Goal: Information Seeking & Learning: Compare options

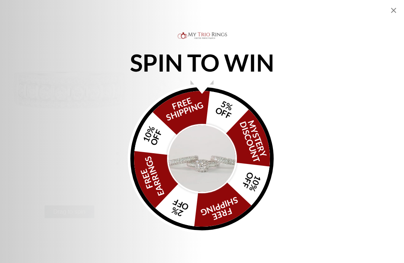
scroll to position [61, 0]
click at [393, 12] on icon "Close popup" at bounding box center [393, 10] width 9 height 9
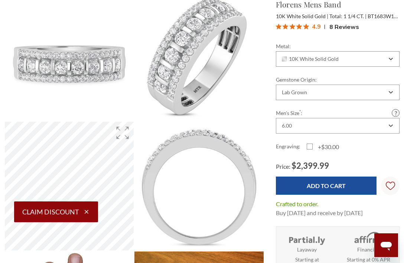
scroll to position [85, 0]
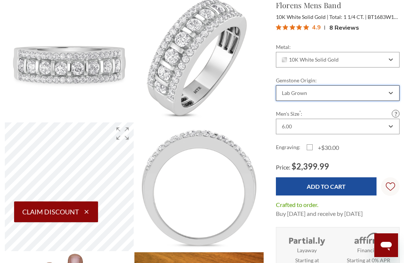
click at [338, 93] on div "Lab Grown" at bounding box center [334, 93] width 106 height 6
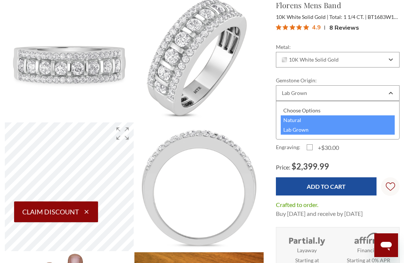
click at [312, 119] on div "Natural" at bounding box center [338, 121] width 114 height 10
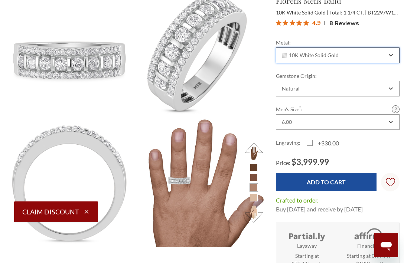
click at [335, 54] on span "10K White Solid Gold" at bounding box center [310, 55] width 57 height 6
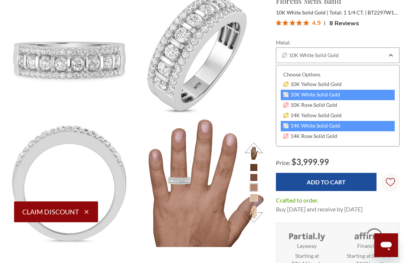
click at [311, 124] on span "14K White Solid Gold" at bounding box center [311, 126] width 57 height 6
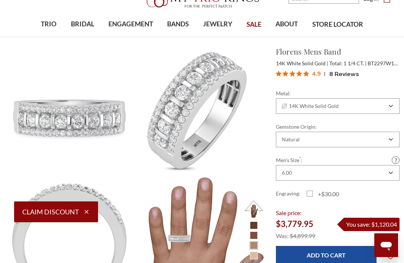
scroll to position [30, 0]
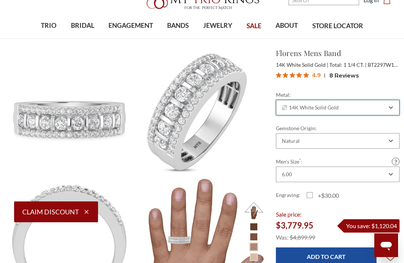
click at [325, 104] on div "14K White Solid Gold" at bounding box center [338, 108] width 124 height 16
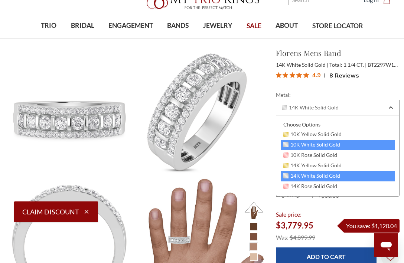
click at [310, 142] on span "10K White Solid Gold" at bounding box center [311, 145] width 57 height 6
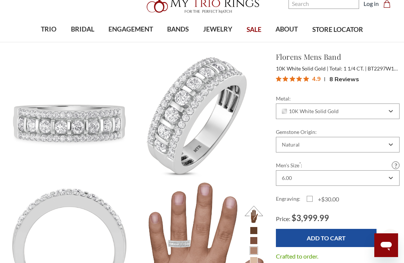
scroll to position [28, 0]
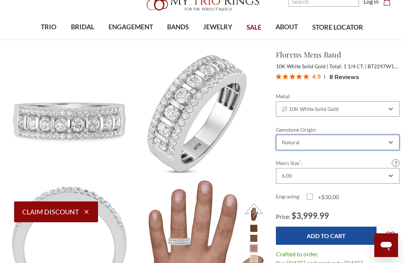
click at [310, 137] on div "Natural" at bounding box center [338, 143] width 124 height 16
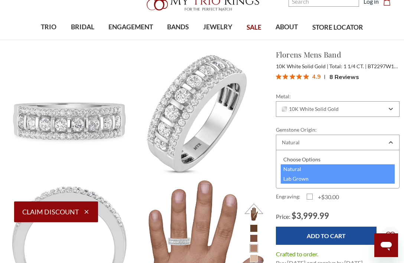
click at [301, 181] on div "Lab Grown" at bounding box center [338, 179] width 114 height 10
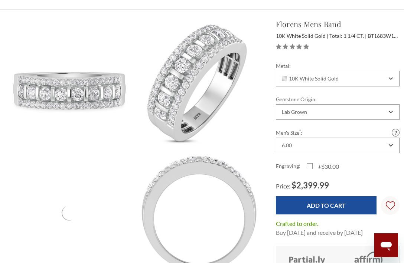
scroll to position [78, 0]
